Goal: Transaction & Acquisition: Purchase product/service

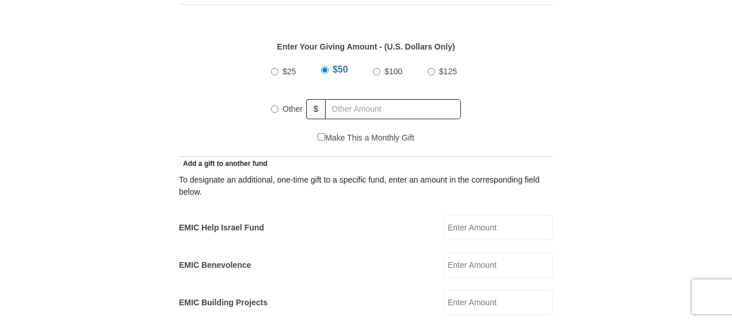
scroll to position [543, 0]
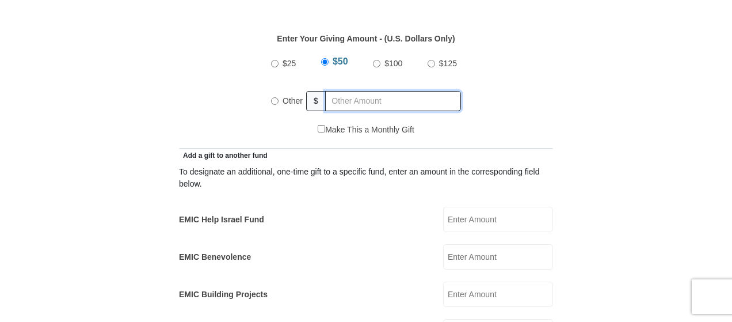
radio input "true"
click at [346, 91] on input "text" at bounding box center [395, 101] width 132 height 20
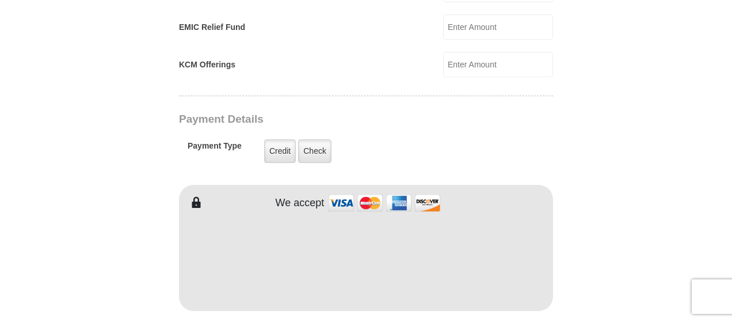
scroll to position [851, 0]
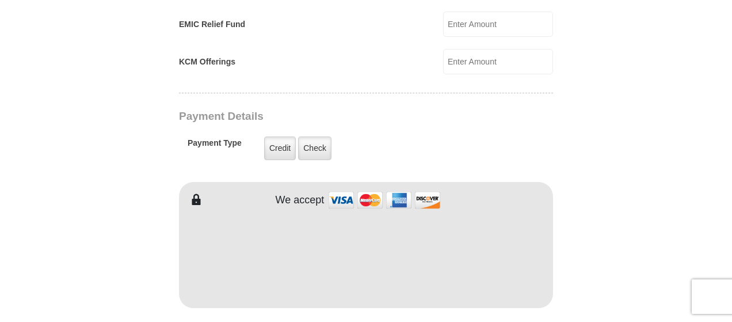
drag, startPoint x: 733, startPoint y: 120, endPoint x: 736, endPoint y: 176, distance: 55.9
click at [731, 176] on html "[GEOGRAPHIC_DATA][DEMOGRAPHIC_DATA] Online Giving Because of gifts like yours, …" at bounding box center [366, 193] width 732 height 2088
type input "150"
type input "[PERSON_NAME]"
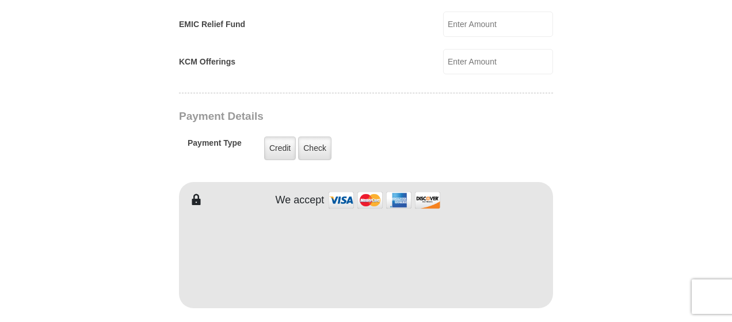
click at [661, 117] on form "[GEOGRAPHIC_DATA][DEMOGRAPHIC_DATA] Online Giving Because of gifts like yours, …" at bounding box center [366, 36] width 656 height 1683
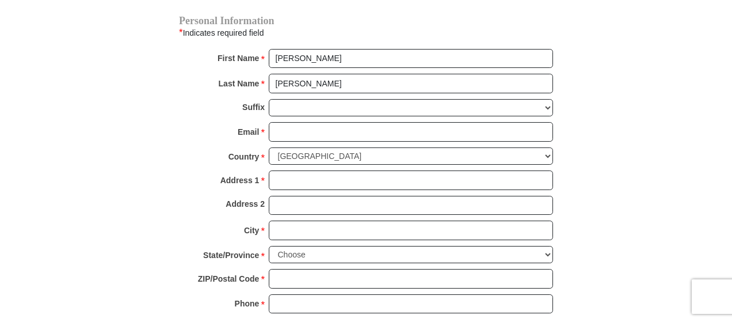
scroll to position [1192, 0]
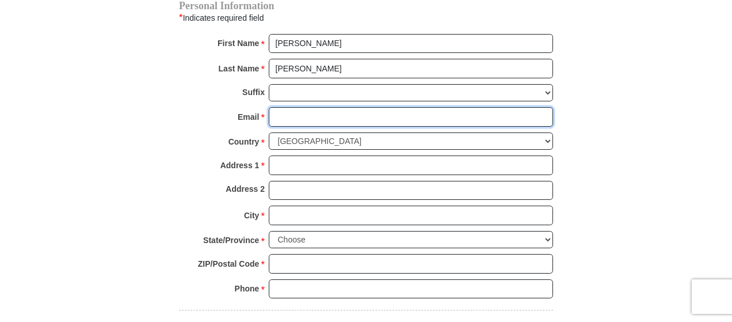
click at [306, 107] on input "Email *" at bounding box center [411, 117] width 284 height 20
type input "[PERSON_NAME][EMAIL_ADDRESS][DOMAIN_NAME]"
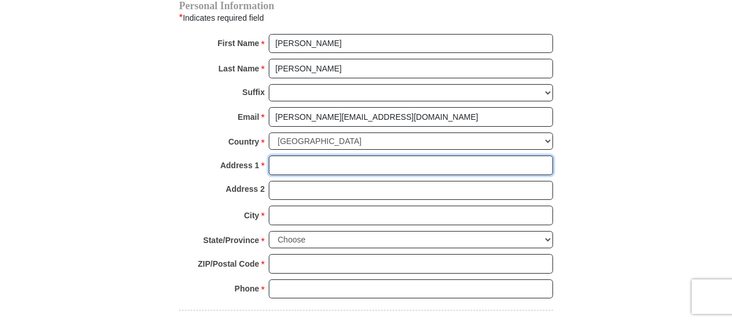
type input "800 Packard Dr"
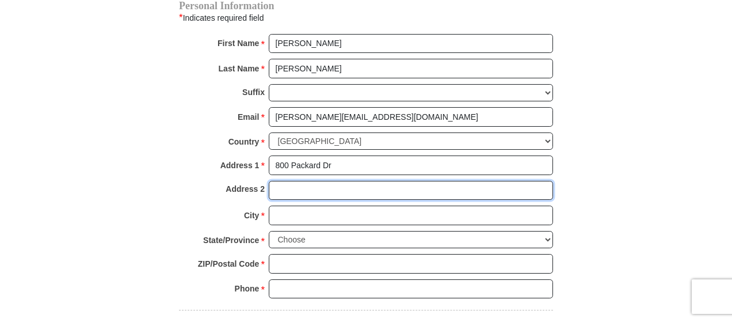
type input "Ft"
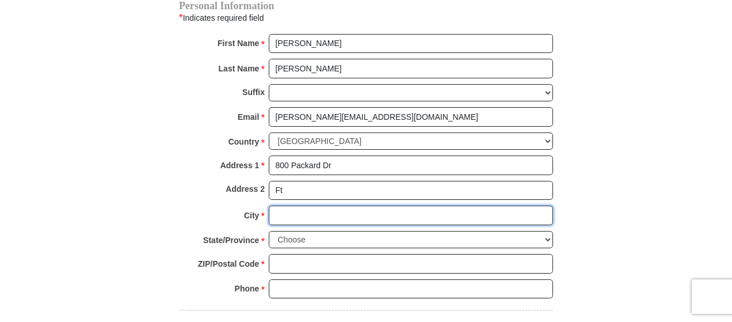
type input "[GEOGRAPHIC_DATA]"
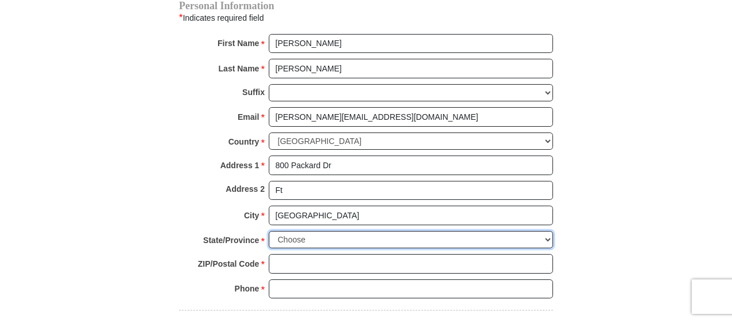
select select "[GEOGRAPHIC_DATA]"
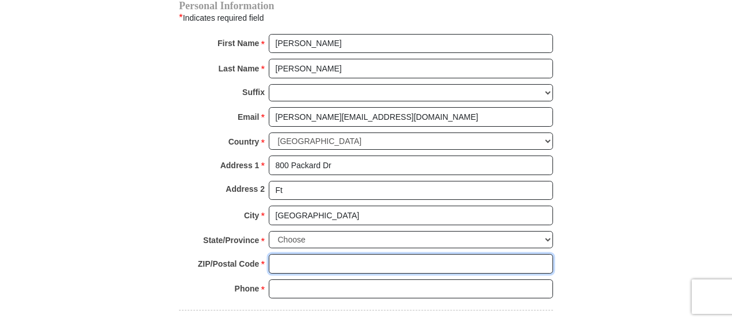
type input "76001"
type input "8173767223"
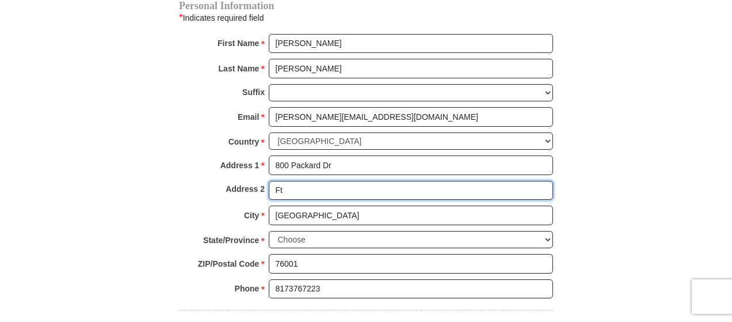
drag, startPoint x: 284, startPoint y: 169, endPoint x: 276, endPoint y: 169, distance: 8.6
click at [276, 181] on input "Ft" at bounding box center [411, 191] width 284 height 20
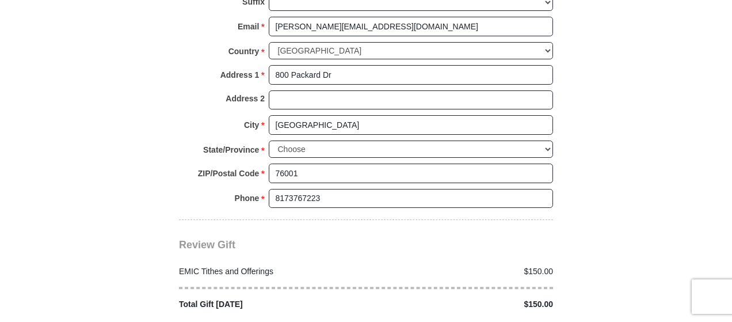
scroll to position [1347, 0]
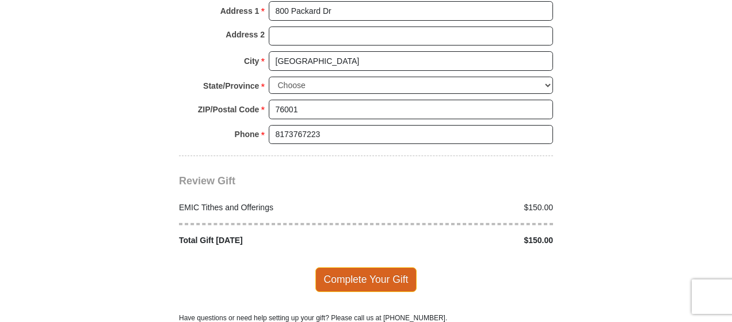
click at [375, 267] on span "Complete Your Gift" at bounding box center [366, 279] width 102 height 24
